Goal: Information Seeking & Learning: Learn about a topic

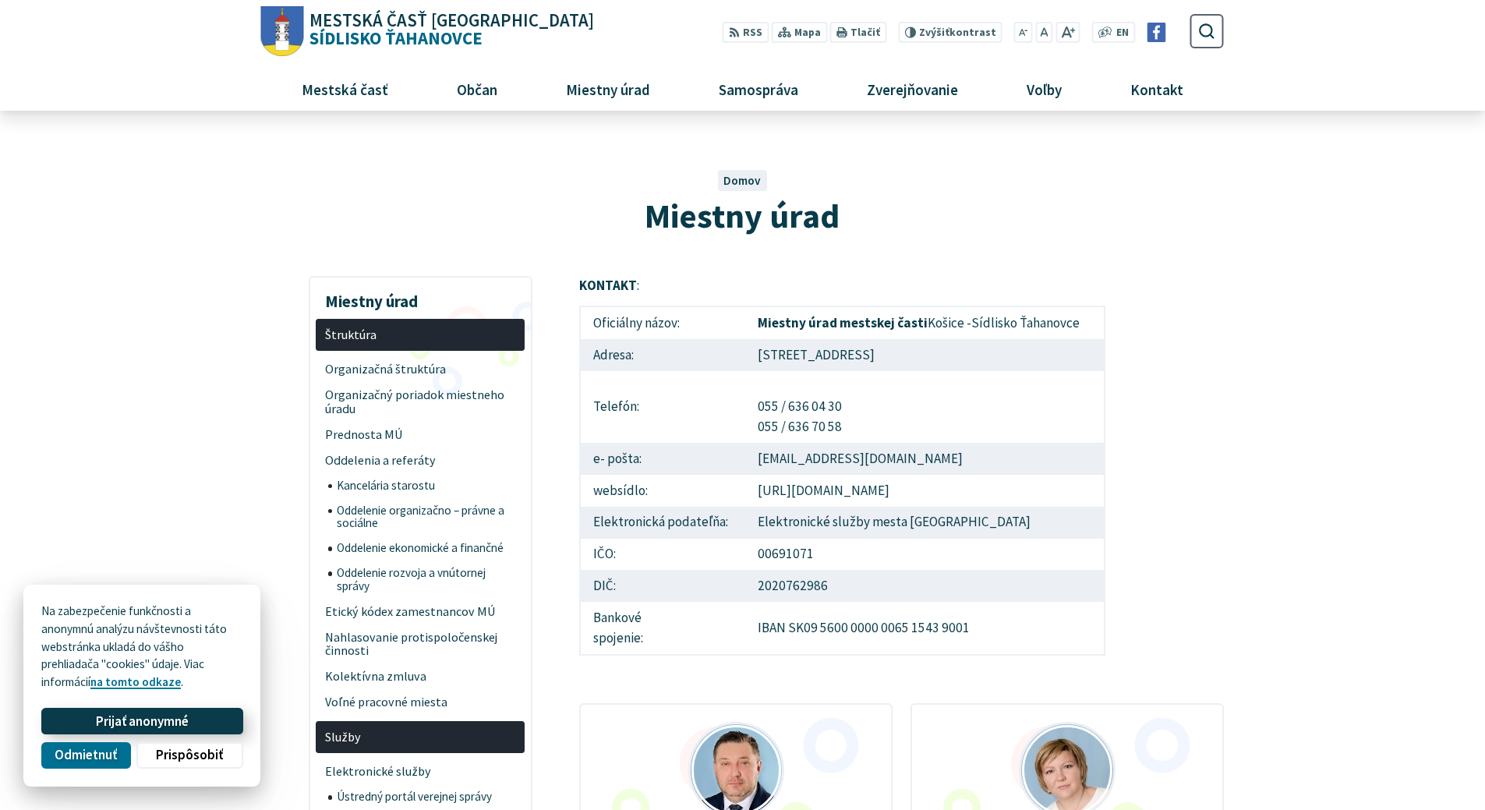
click at [163, 722] on span "Prijať anonymné" at bounding box center [142, 721] width 93 height 16
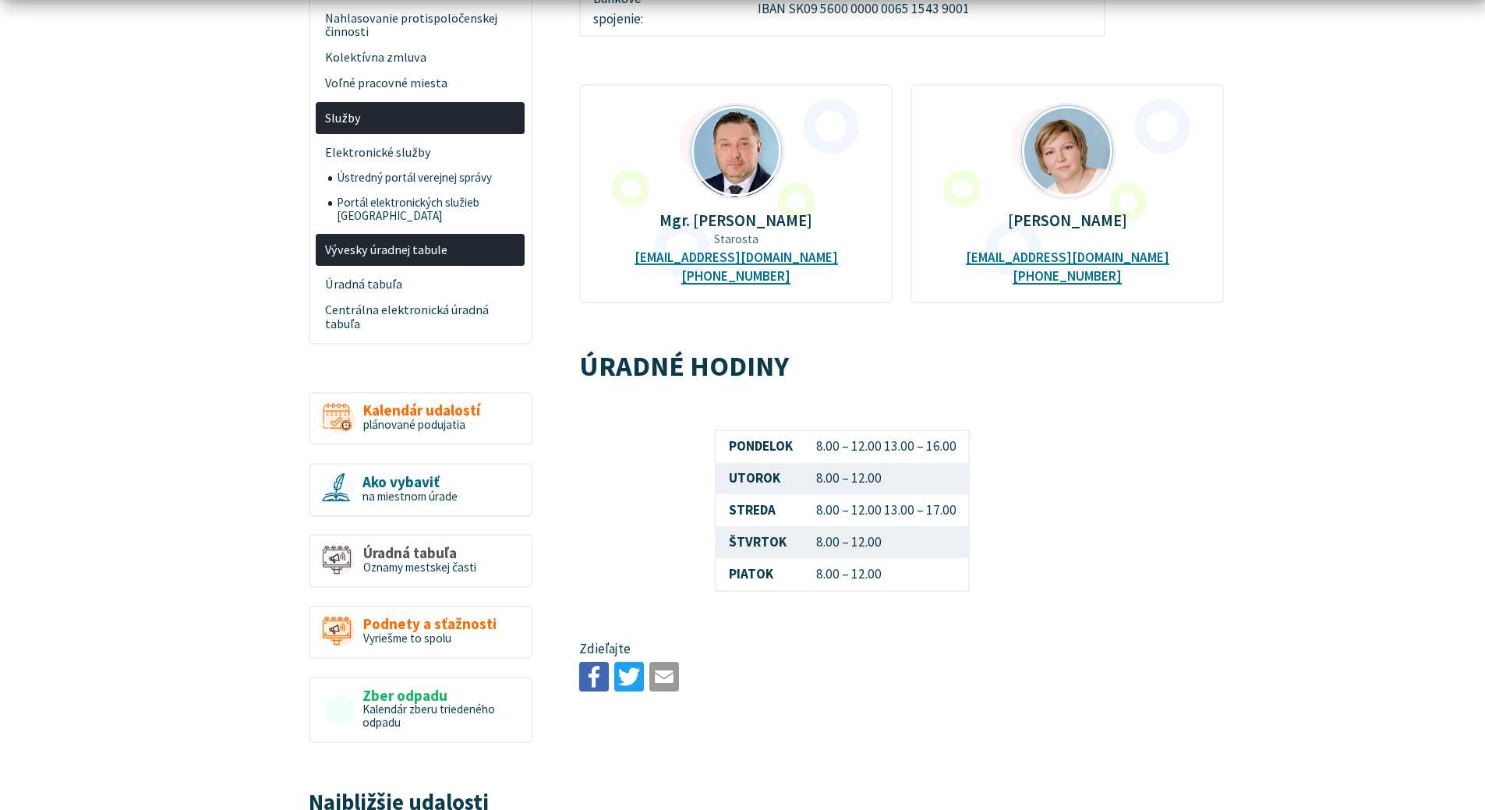
scroll to position [935, 0]
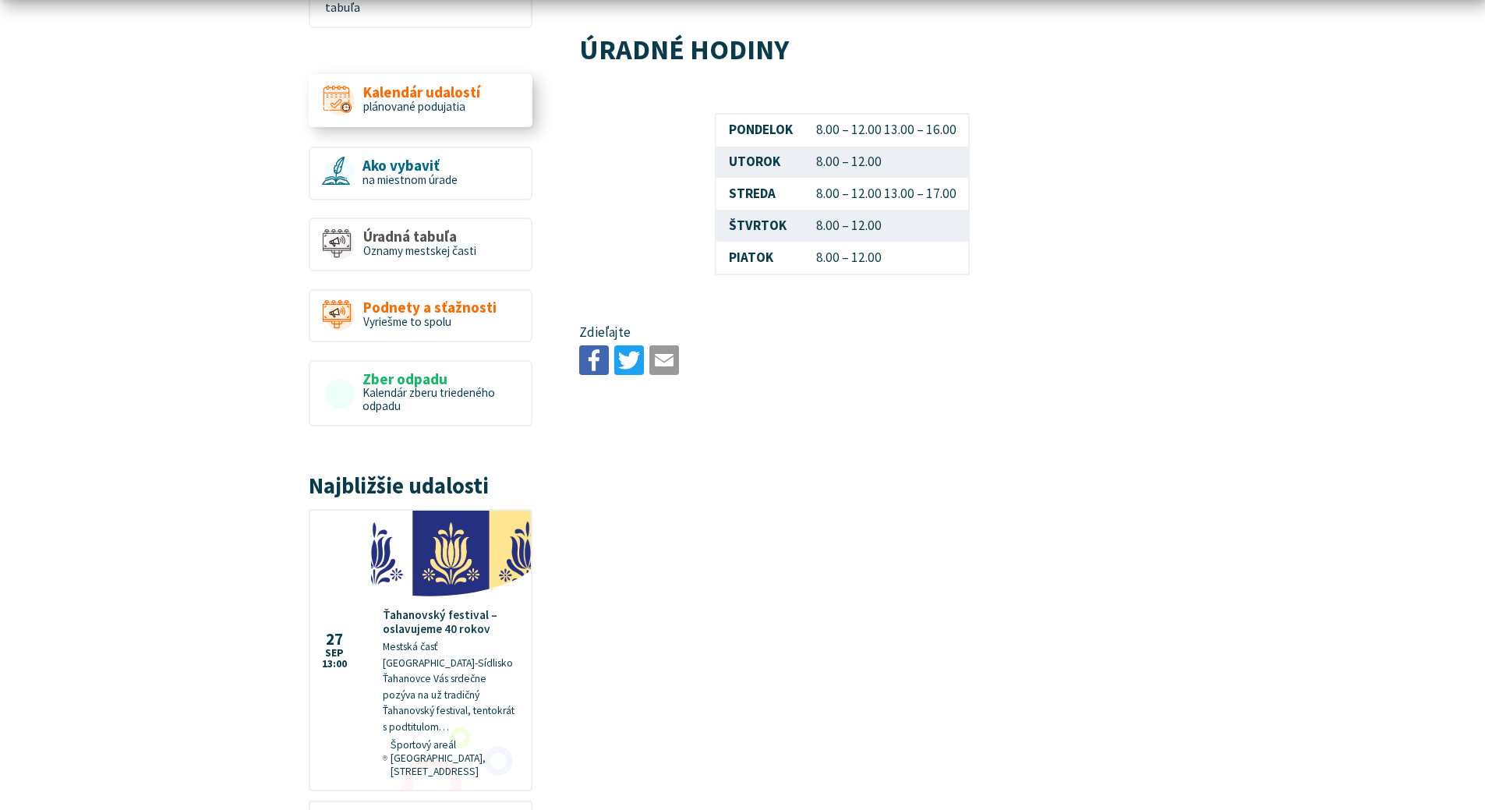
click at [462, 99] on span "plánované podujatia" at bounding box center [414, 106] width 102 height 15
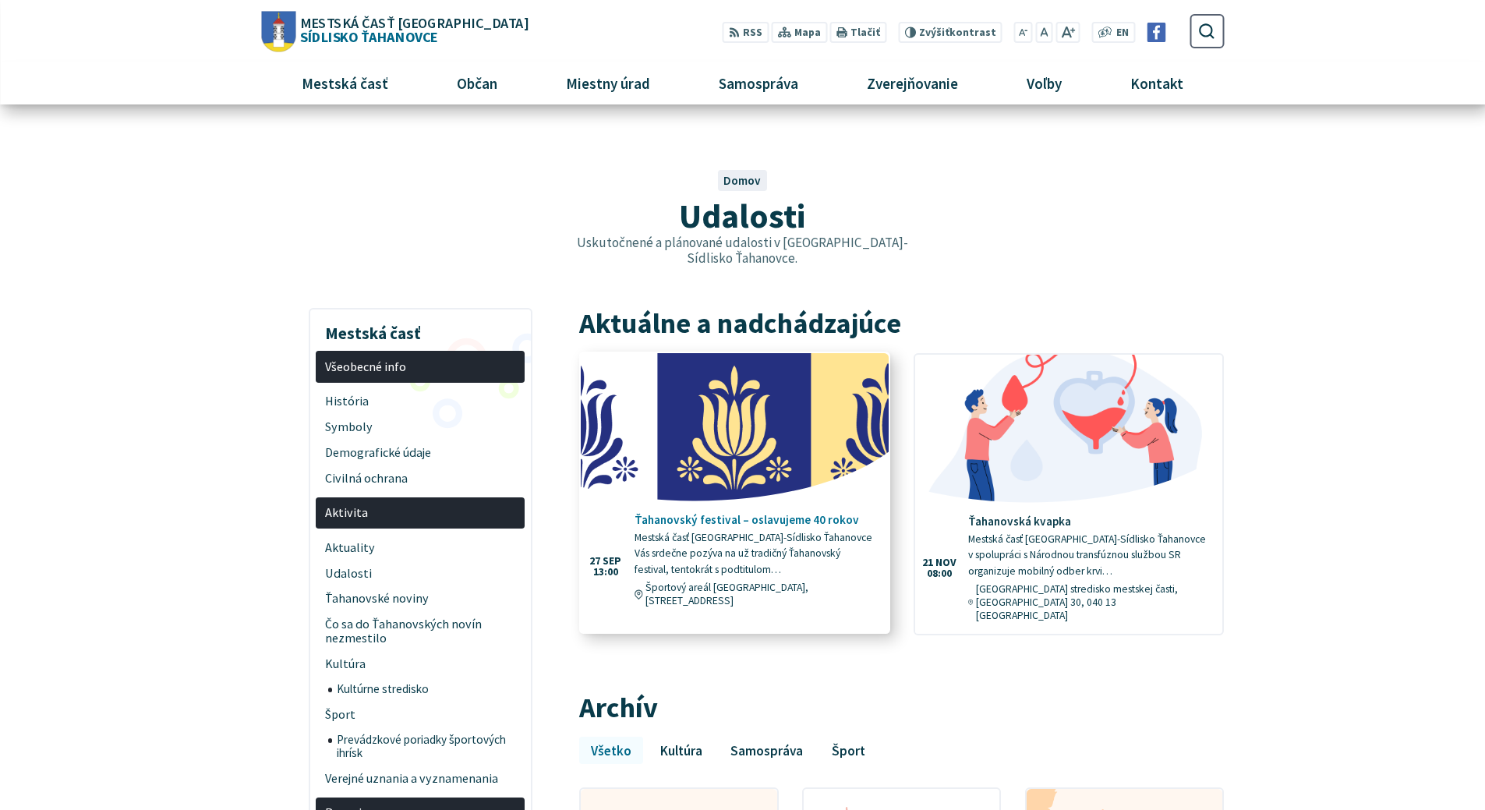
click at [742, 466] on img at bounding box center [734, 427] width 353 height 170
